Goal: Task Accomplishment & Management: Use online tool/utility

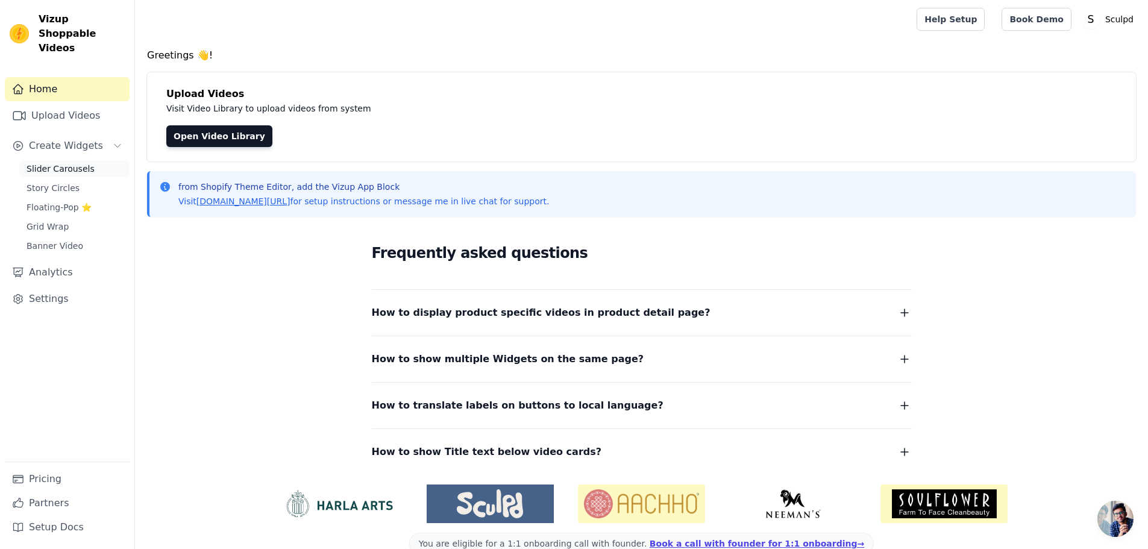
click at [62, 163] on span "Slider Carousels" at bounding box center [61, 169] width 68 height 12
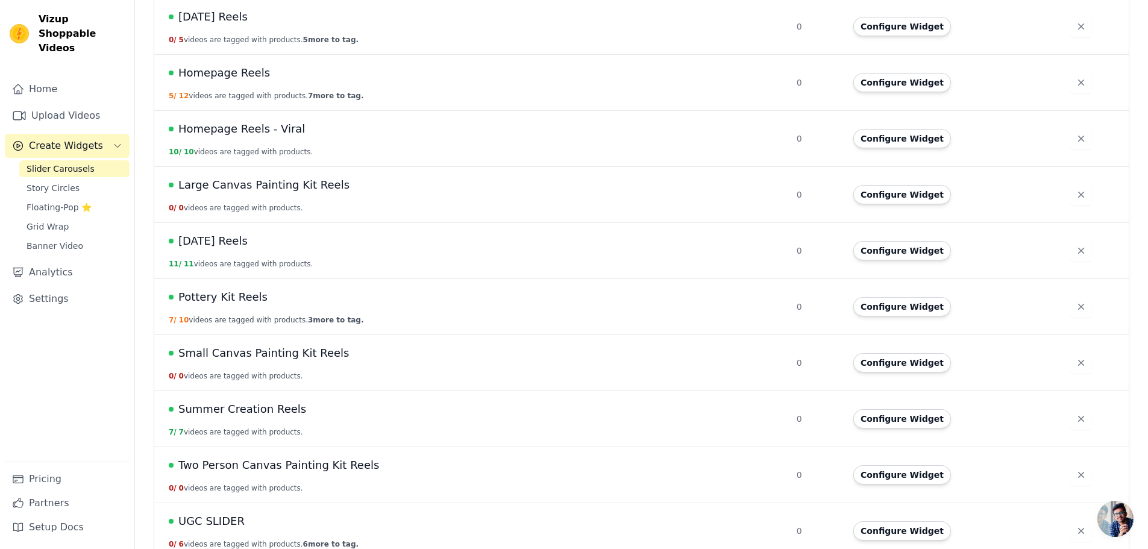
scroll to position [333, 0]
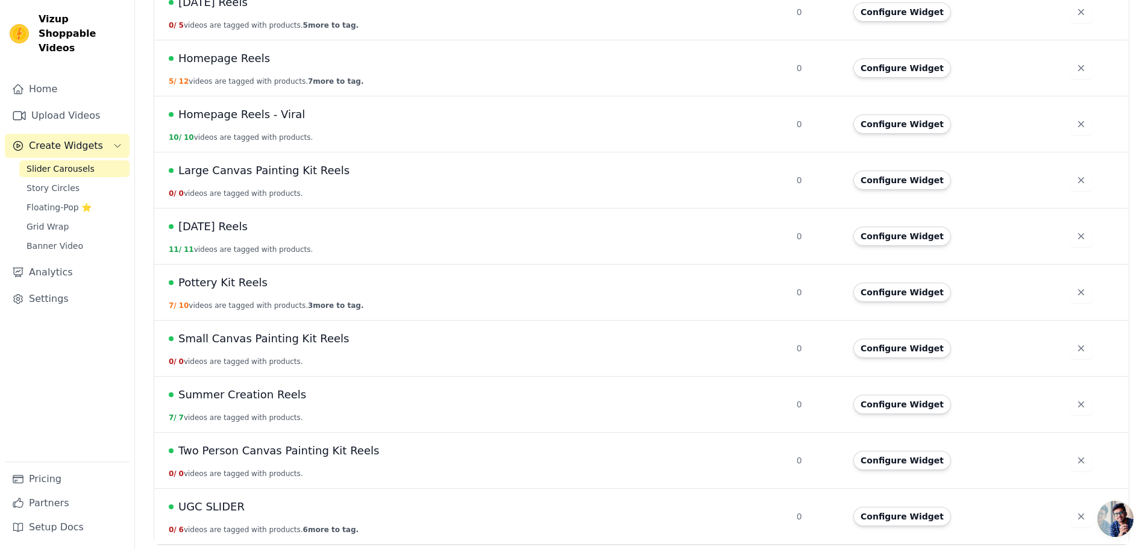
click at [210, 503] on span "UGC SLIDER" at bounding box center [211, 506] width 66 height 17
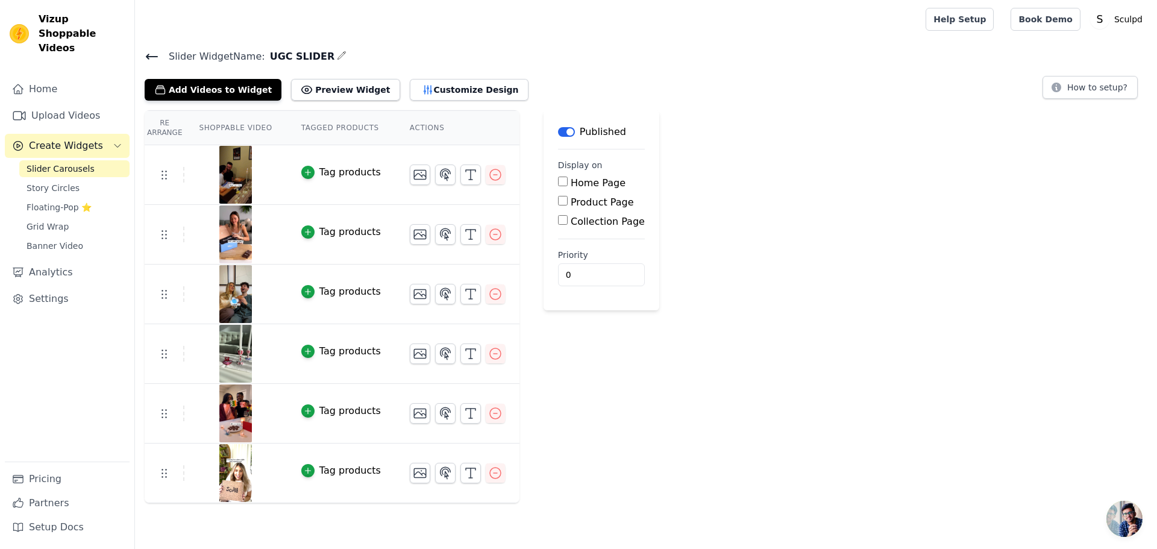
click at [583, 202] on label "Product Page" at bounding box center [602, 201] width 63 height 11
click at [568, 202] on input "Product Page" at bounding box center [563, 201] width 10 height 10
checkbox input "true"
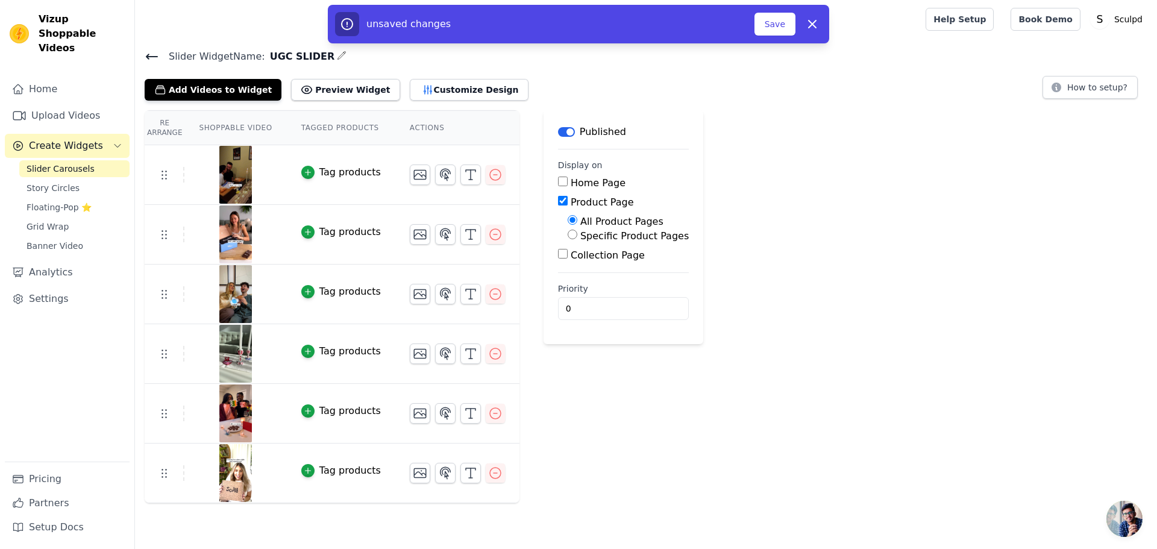
click at [601, 237] on label "Specific Product Pages" at bounding box center [634, 235] width 108 height 11
click at [577, 237] on input "Specific Product Pages" at bounding box center [573, 235] width 10 height 10
radio input "true"
click at [598, 226] on label "All Product Pages" at bounding box center [621, 221] width 83 height 11
click at [577, 225] on input "All Product Pages" at bounding box center [573, 220] width 10 height 10
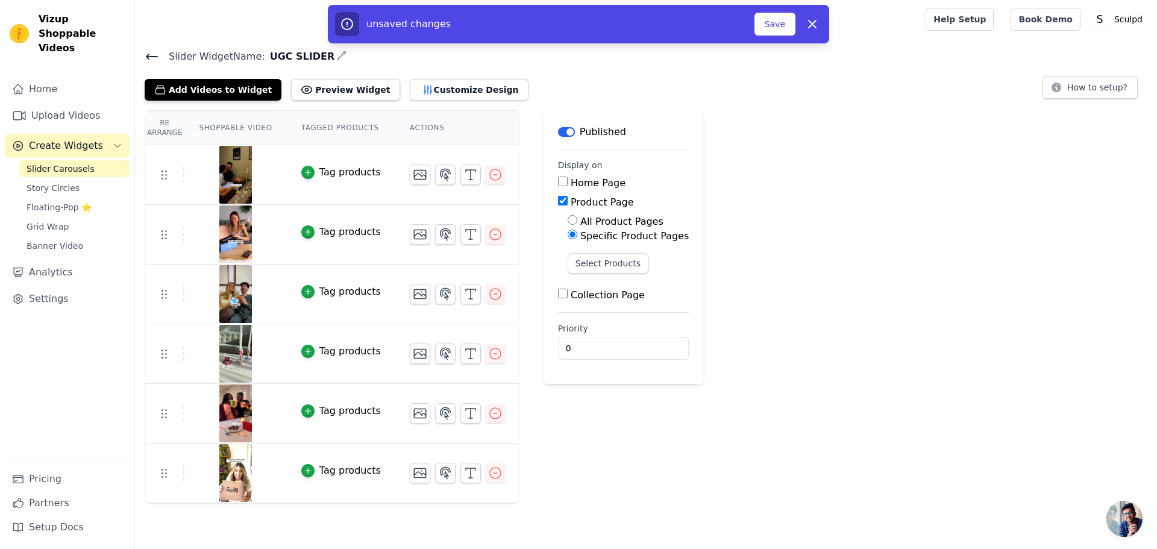
radio input "true"
click at [726, 282] on div "Re Arrange Shoppable Video Tagged Products Actions Tag products Tag products Ta…" at bounding box center [646, 306] width 1022 height 393
click at [773, 33] on button "Save" at bounding box center [774, 24] width 41 height 23
